Goal: Task Accomplishment & Management: Complete application form

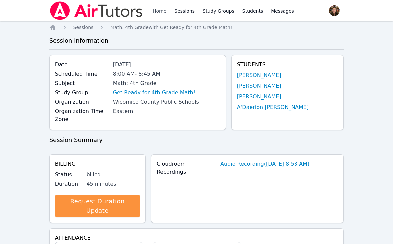
click at [158, 13] on link "Home" at bounding box center [159, 10] width 16 height 21
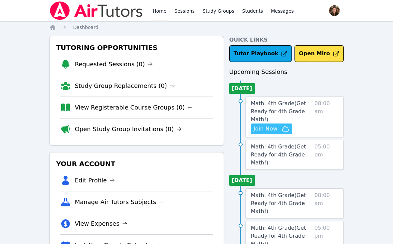
click at [282, 128] on icon "button" at bounding box center [285, 129] width 8 height 8
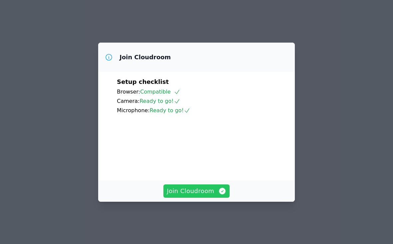
click at [201, 196] on span "Join Cloudroom" at bounding box center [197, 190] width 60 height 9
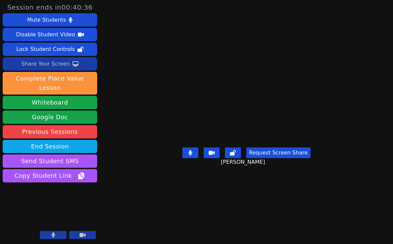
click at [47, 63] on div "Share Your Screen" at bounding box center [45, 64] width 49 height 11
click at [50, 63] on div "Share Your Screen" at bounding box center [45, 64] width 49 height 11
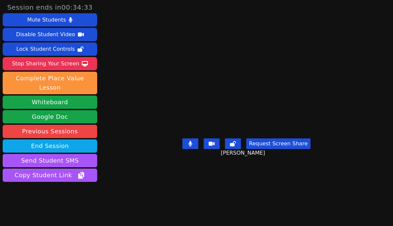
click at [296, 117] on video at bounding box center [246, 100] width 100 height 72
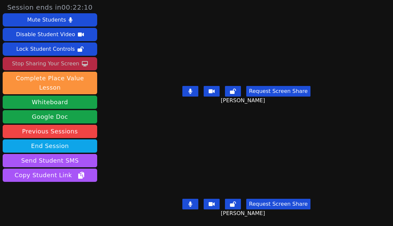
click at [62, 66] on div "Stop Sharing Your Screen" at bounding box center [45, 64] width 67 height 11
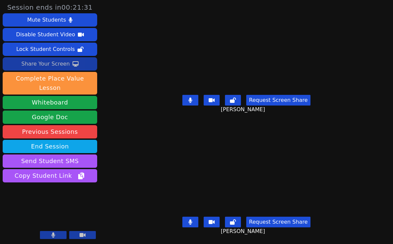
click at [58, 63] on div "Share Your Screen" at bounding box center [45, 64] width 49 height 11
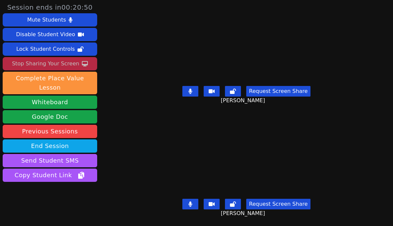
click at [193, 209] on button at bounding box center [190, 204] width 16 height 11
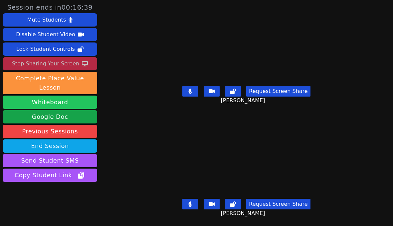
scroll to position [4, 0]
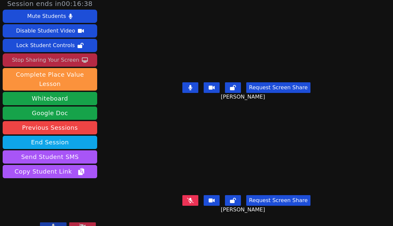
click at [136, 136] on div "Session ends in 00:16:38 Mute Students Disable Student Video Lock Student Contr…" at bounding box center [196, 109] width 393 height 226
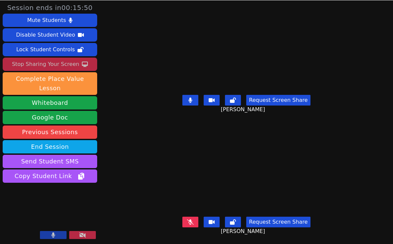
scroll to position [0, 0]
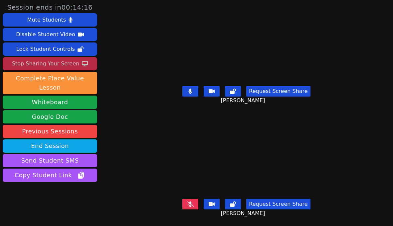
click at [300, 143] on video at bounding box center [246, 157] width 142 height 80
click at [387, 165] on div "Session ends in 00:14:11 Mute Students Disable Student Video Lock Student Contr…" at bounding box center [196, 113] width 393 height 226
click at [194, 206] on icon at bounding box center [190, 204] width 7 height 5
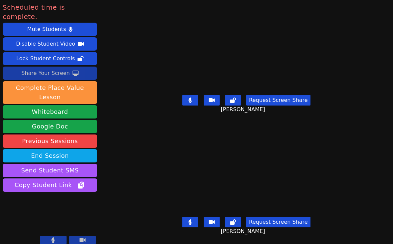
click at [171, 157] on video at bounding box center [247, 169] width 158 height 89
click at [155, 199] on div "[PERSON_NAME]" at bounding box center [246, 169] width 183 height 89
click at [168, 136] on video at bounding box center [247, 169] width 158 height 89
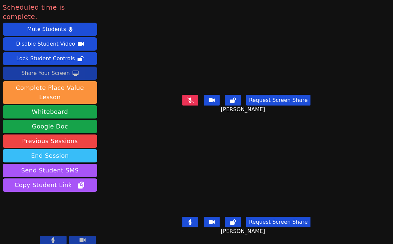
click at [63, 149] on button "End Session" at bounding box center [50, 155] width 94 height 13
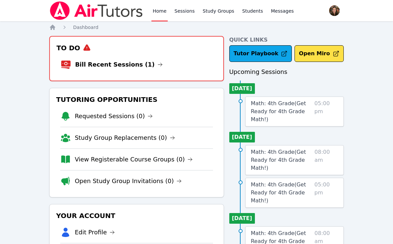
click at [112, 77] on div "To Do Bill Recent Sessions (1)" at bounding box center [136, 58] width 175 height 45
click at [113, 68] on link "Bill Recent Sessions (1)" at bounding box center [118, 64] width 87 height 9
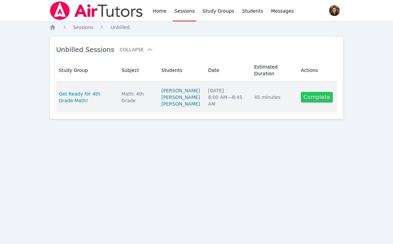
click at [313, 102] on link "Complete" at bounding box center [317, 97] width 32 height 11
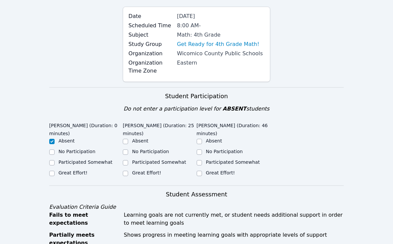
scroll to position [67, 0]
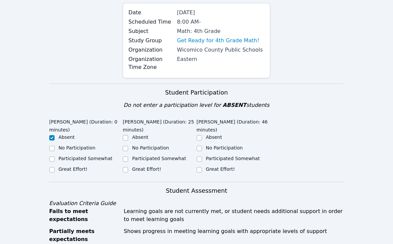
click at [145, 158] on label "Participated Somewhat" at bounding box center [159, 158] width 54 height 5
click at [128, 158] on input "Participated Somewhat" at bounding box center [125, 158] width 5 height 5
checkbox input "true"
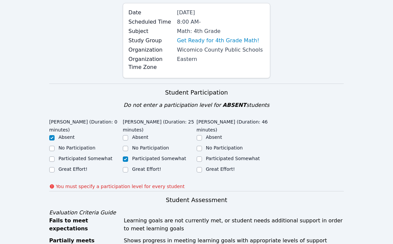
click at [217, 170] on label "Great Effort!" at bounding box center [220, 168] width 29 height 5
click at [202, 170] on input "Great Effort!" at bounding box center [199, 169] width 5 height 5
checkbox input "true"
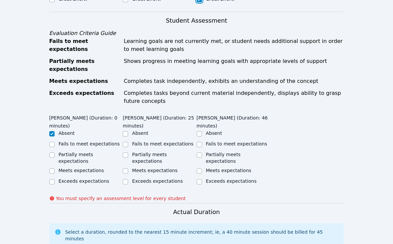
scroll to position [257, 0]
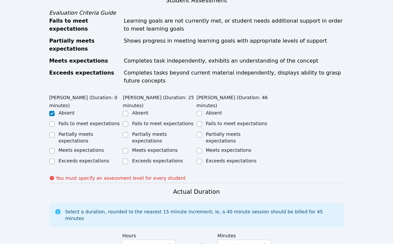
click at [222, 141] on ul "Absent Fails to meet expectations Partially meets expectations Meets expectatio…" at bounding box center [234, 137] width 74 height 56
click at [223, 147] on label "Meets expectations" at bounding box center [229, 149] width 46 height 5
click at [202, 148] on input "Meets expectations" at bounding box center [199, 150] width 5 height 5
checkbox input "true"
click at [158, 135] on label "Partially meets expectations" at bounding box center [149, 137] width 35 height 12
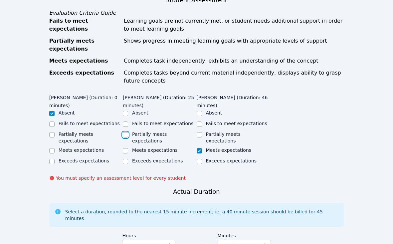
click at [128, 135] on input "Partially meets expectations" at bounding box center [125, 134] width 5 height 5
checkbox input "true"
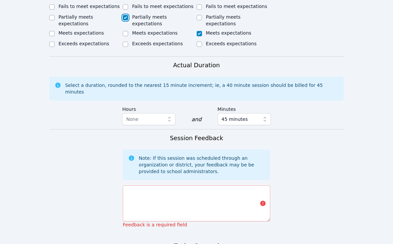
scroll to position [389, 0]
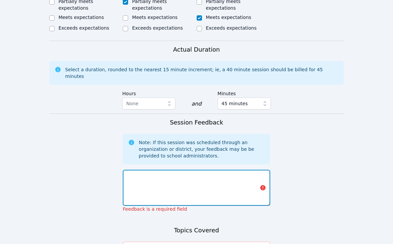
click at [162, 178] on textarea at bounding box center [196, 188] width 147 height 36
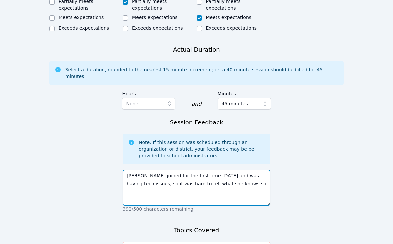
click at [206, 170] on textarea "Laveah joined for the first time today and was having tech issues, so it was ha…" at bounding box center [196, 188] width 147 height 36
click at [227, 179] on textarea "Laveah joined for the first time today about 25 minutes into class and was havi…" at bounding box center [196, 188] width 147 height 36
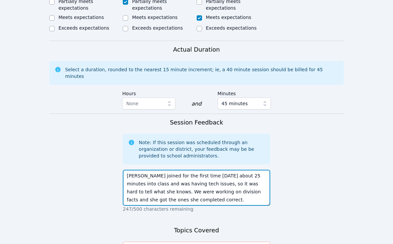
scroll to position [5, 0]
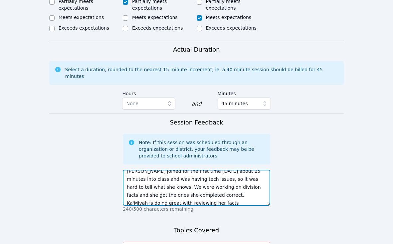
type textarea "Laveah joined for the first time today about 25 minutes into class and was havi…"
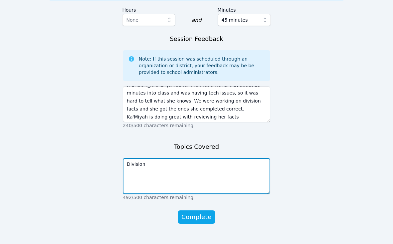
scroll to position [475, 0]
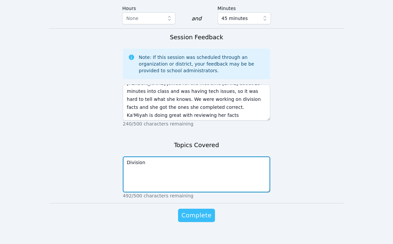
type textarea "Division"
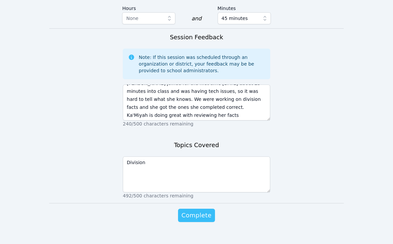
click at [199, 211] on span "Complete" at bounding box center [196, 215] width 30 height 9
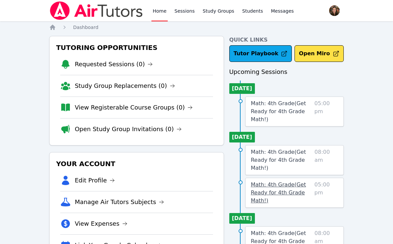
scroll to position [60, 0]
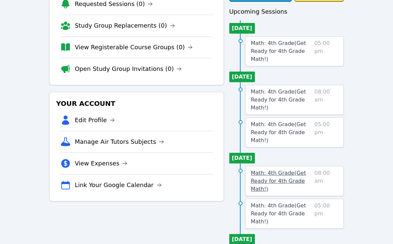
click at [284, 184] on link "Math: 4th Grade ( Get Ready for 4th Grade Math! )" at bounding box center [281, 181] width 61 height 24
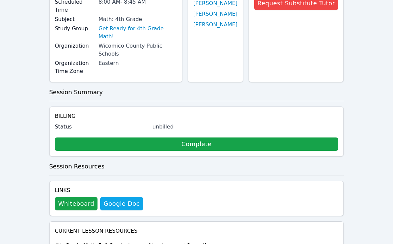
scroll to position [79, 0]
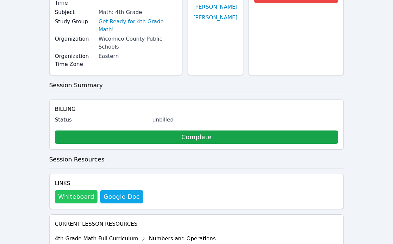
click at [87, 190] on button "Whiteboard" at bounding box center [76, 196] width 43 height 13
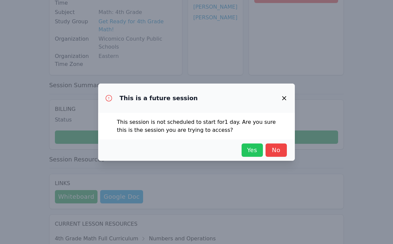
click at [245, 156] on button "Yes" at bounding box center [251, 149] width 21 height 13
